Goal: Task Accomplishment & Management: Complete application form

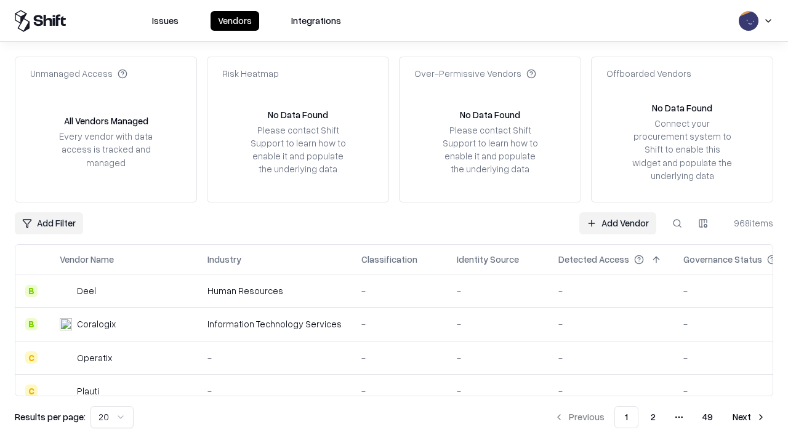
click at [617, 223] on link "Add Vendor" at bounding box center [617, 223] width 77 height 22
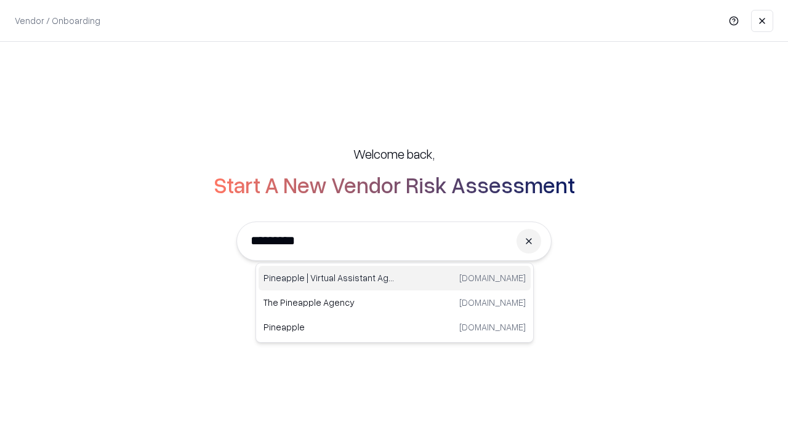
click at [395, 278] on div "Pineapple | Virtual Assistant Agency trypineapple.com" at bounding box center [395, 278] width 272 height 25
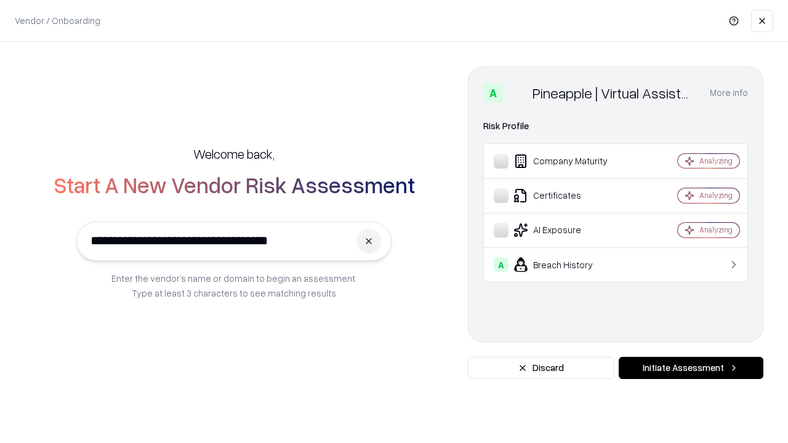
type input "**********"
click at [691, 368] on button "Initiate Assessment" at bounding box center [691, 368] width 145 height 22
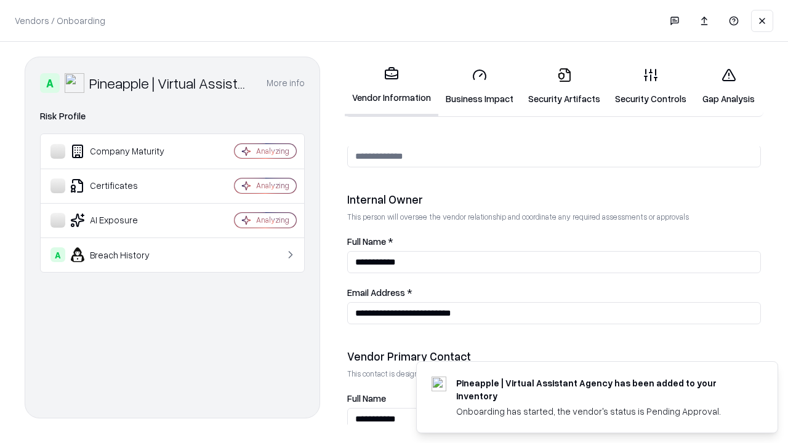
scroll to position [638, 0]
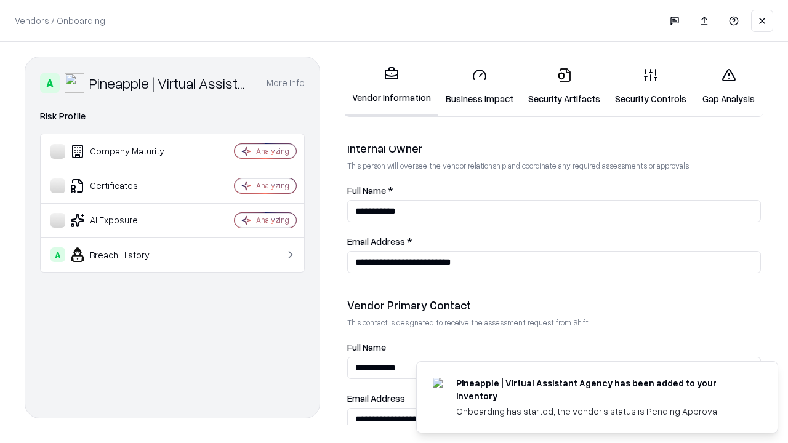
click at [564, 86] on link "Security Artifacts" at bounding box center [564, 86] width 87 height 57
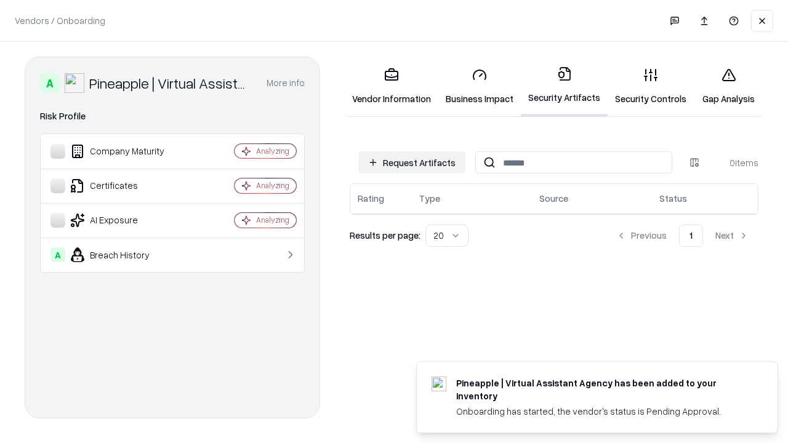
click at [412, 163] on button "Request Artifacts" at bounding box center [411, 162] width 107 height 22
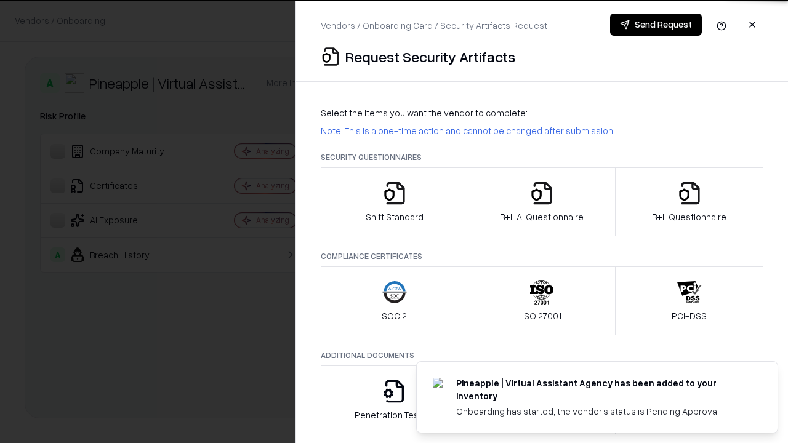
click at [689, 202] on icon "button" at bounding box center [689, 193] width 25 height 25
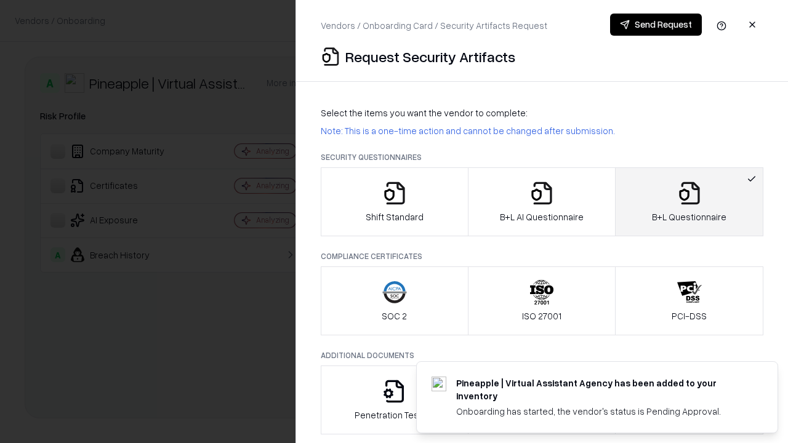
click at [541, 202] on icon "button" at bounding box center [541, 193] width 25 height 25
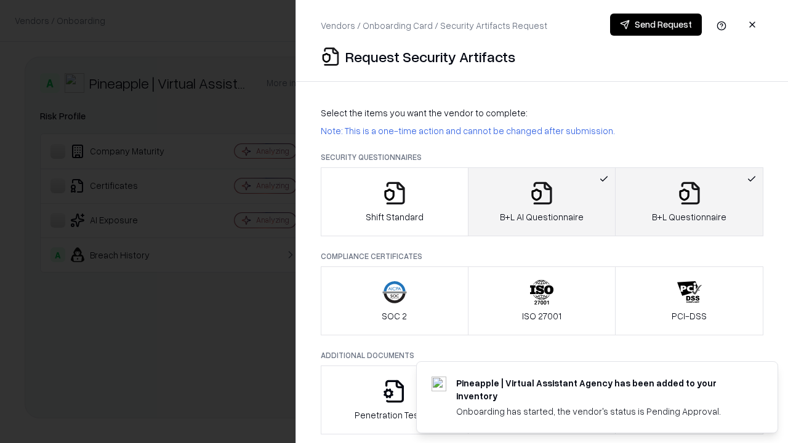
click at [656, 25] on button "Send Request" at bounding box center [656, 25] width 92 height 22
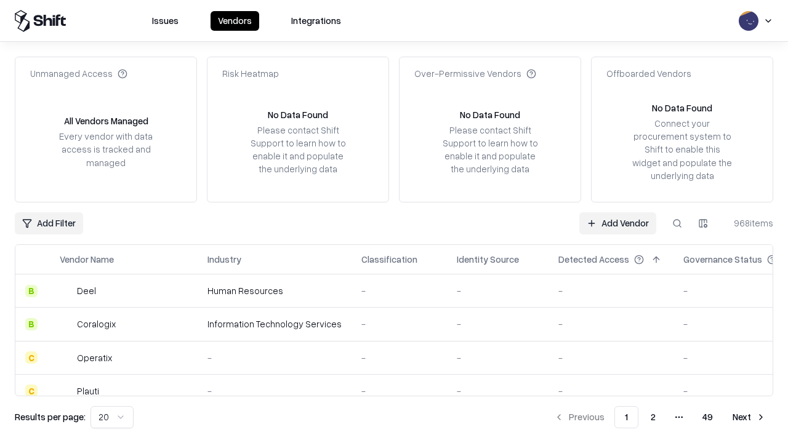
click at [677, 223] on button at bounding box center [677, 223] width 22 height 22
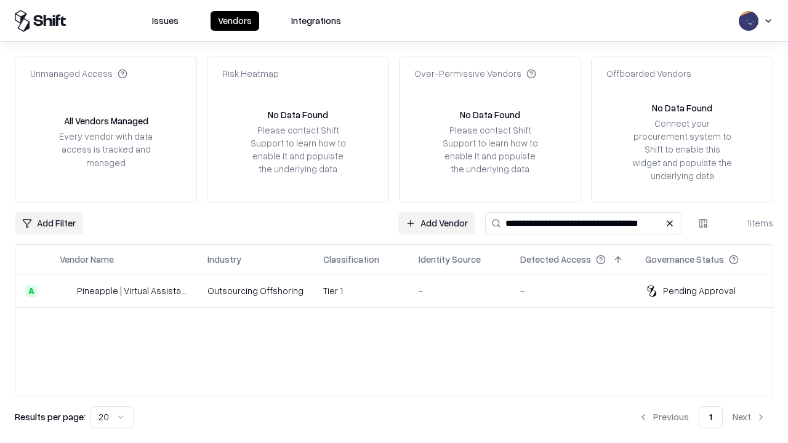
type input "**********"
click at [401, 291] on td "Tier 1" at bounding box center [360, 291] width 95 height 33
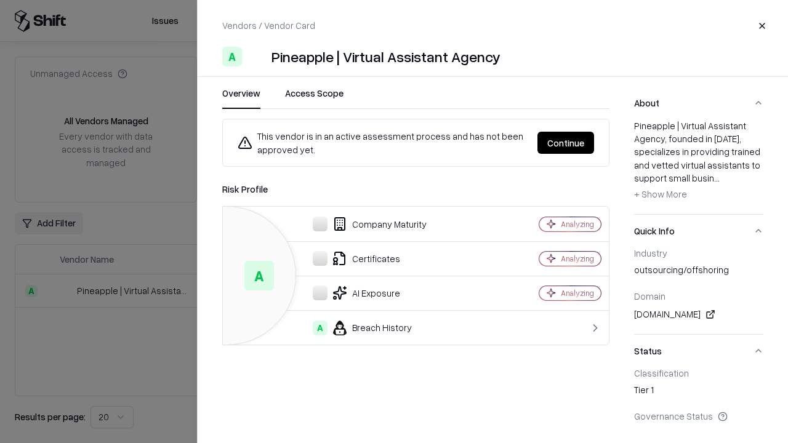
click at [566, 143] on button "Continue" at bounding box center [565, 143] width 57 height 22
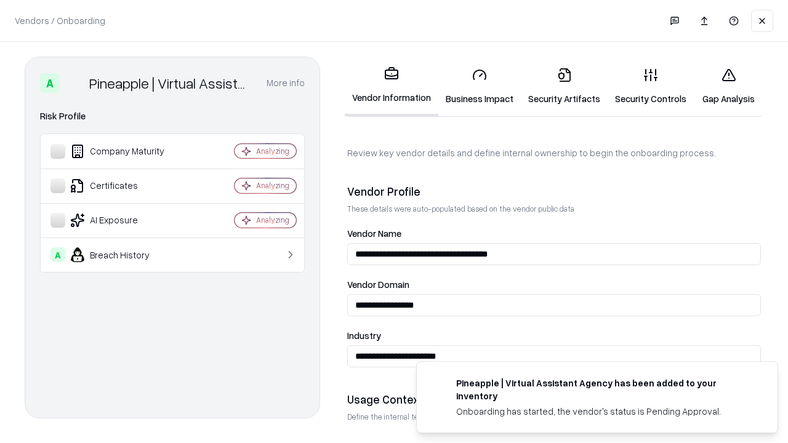
click at [564, 86] on link "Security Artifacts" at bounding box center [564, 86] width 87 height 57
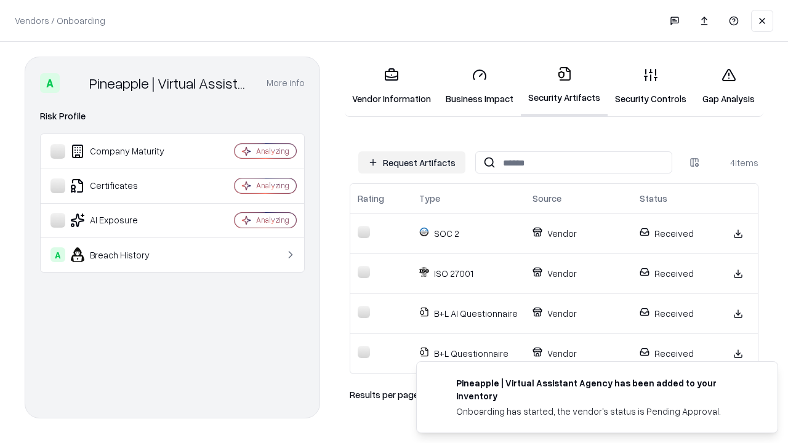
click at [728, 86] on link "Gap Analysis" at bounding box center [729, 86] width 70 height 57
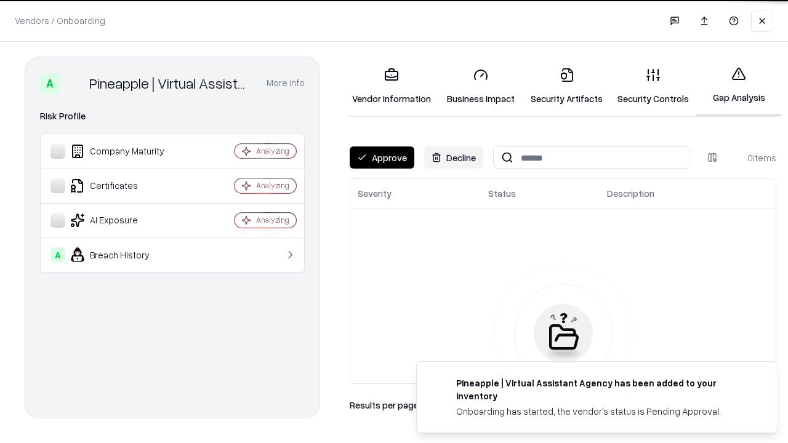
click at [382, 158] on button "Approve" at bounding box center [382, 158] width 65 height 22
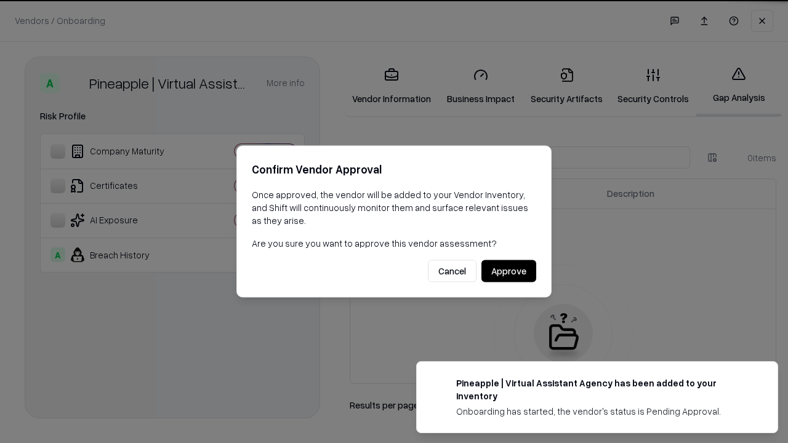
click at [508, 271] on button "Approve" at bounding box center [508, 271] width 55 height 22
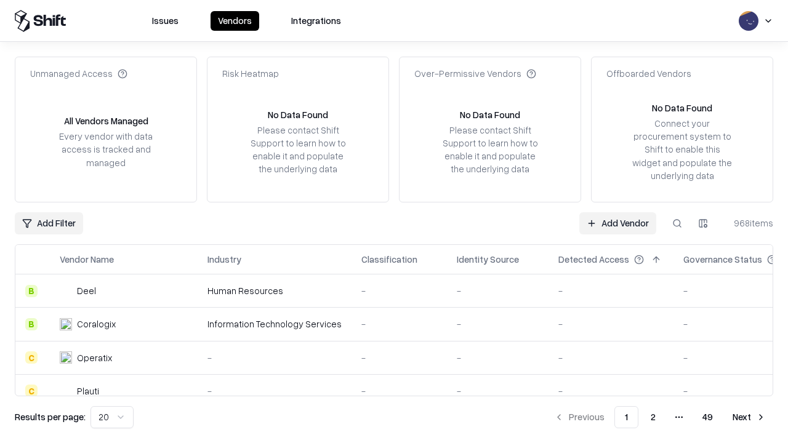
type input "**********"
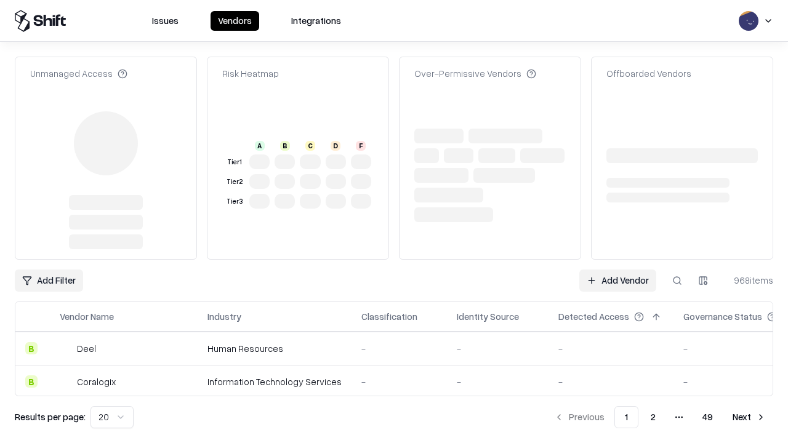
click at [617, 281] on link "Add Vendor" at bounding box center [617, 281] width 77 height 22
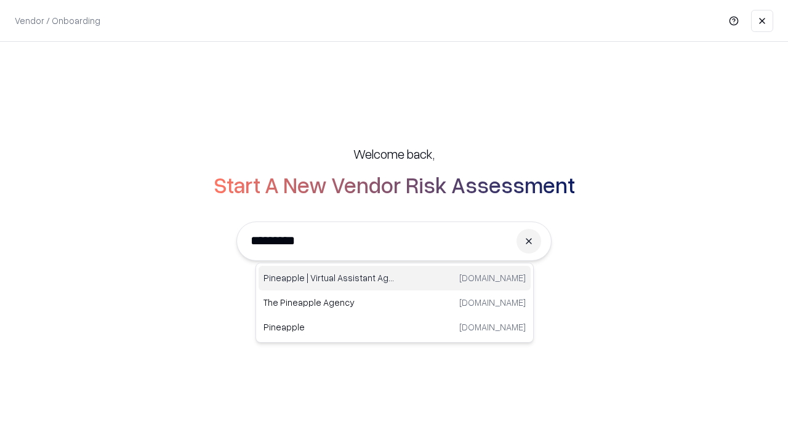
click at [395, 278] on div "Pineapple | Virtual Assistant Agency trypineapple.com" at bounding box center [395, 278] width 272 height 25
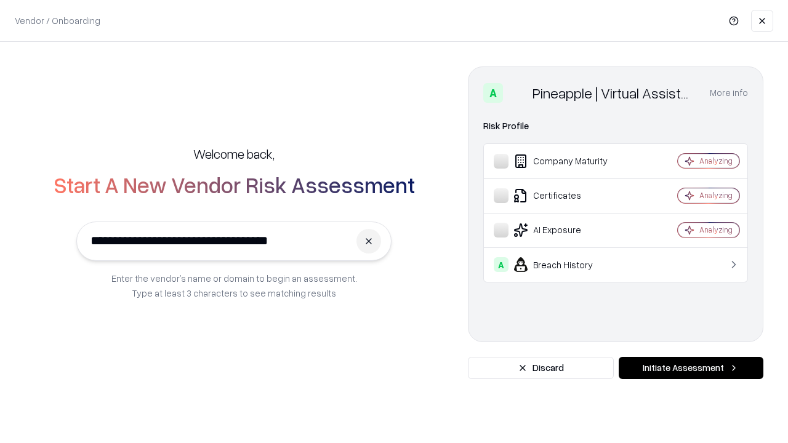
type input "**********"
click at [691, 368] on button "Initiate Assessment" at bounding box center [691, 368] width 145 height 22
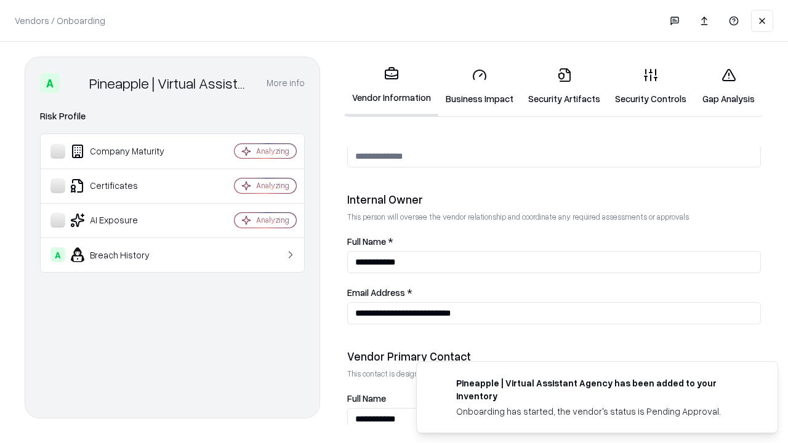
scroll to position [638, 0]
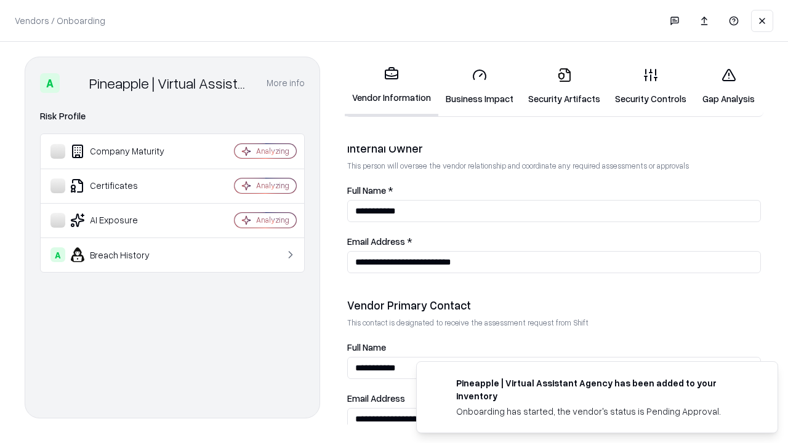
click at [728, 86] on link "Gap Analysis" at bounding box center [729, 86] width 70 height 57
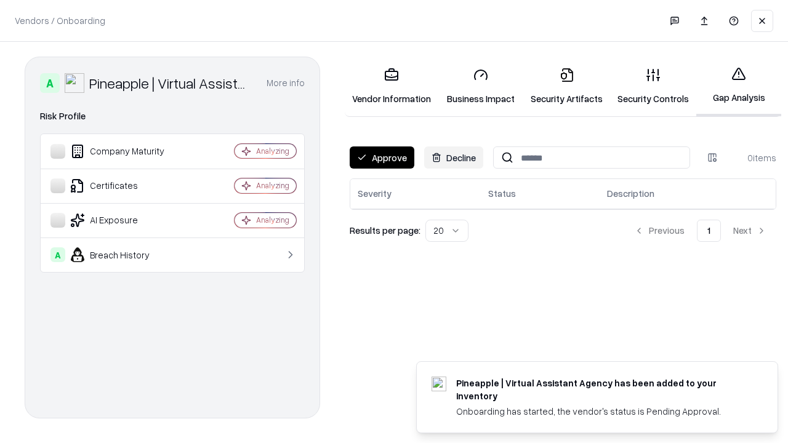
click at [382, 158] on button "Approve" at bounding box center [382, 158] width 65 height 22
